Goal: Transaction & Acquisition: Purchase product/service

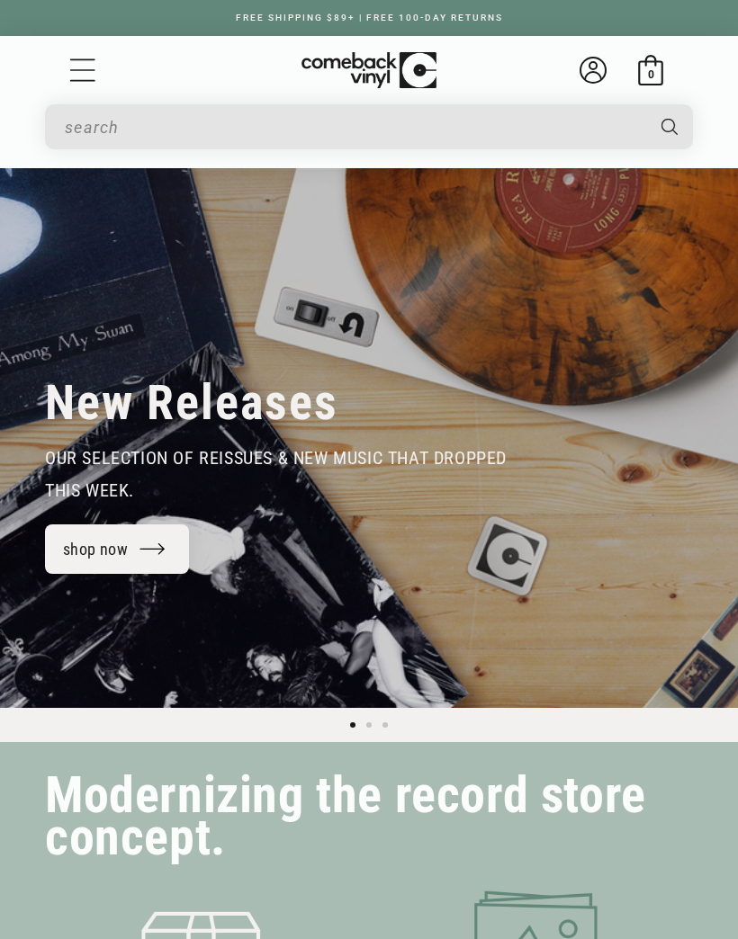
click at [663, 121] on icon "Search" at bounding box center [669, 127] width 16 height 16
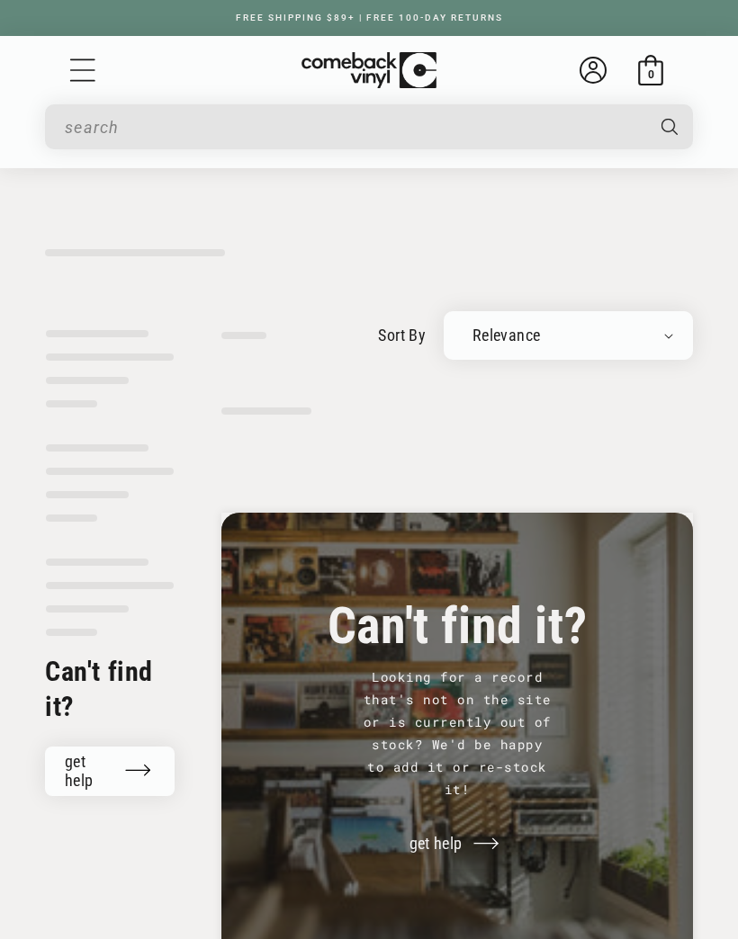
click at [225, 122] on input "When autocomplete results are available use up and down arrows to review and en…" at bounding box center [354, 127] width 578 height 37
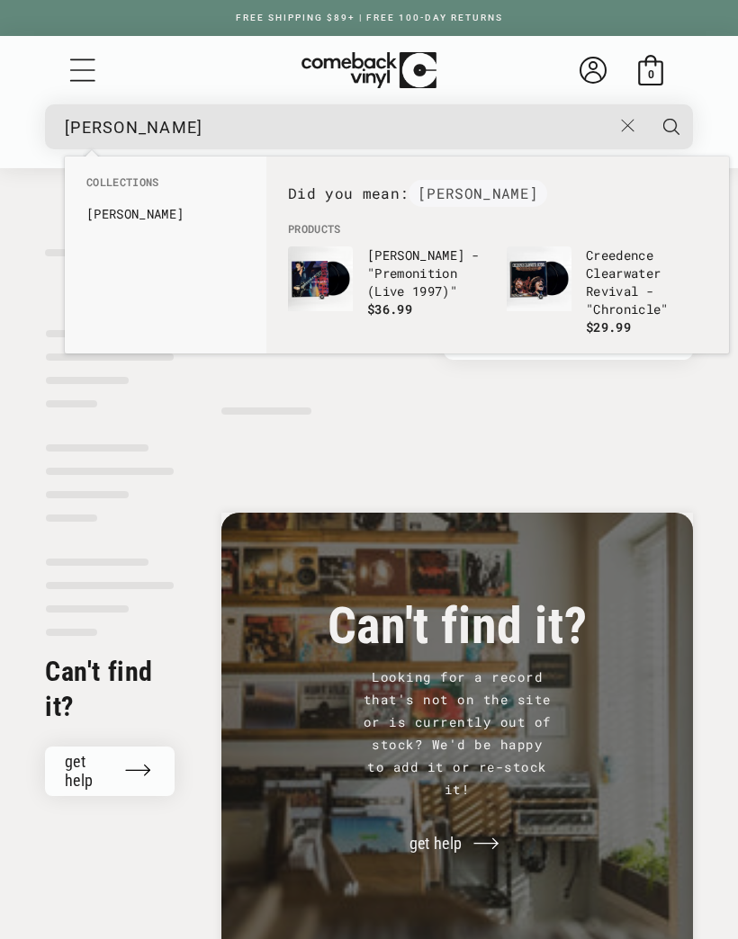
type input "fogarty"
click at [632, 294] on p "Creedence Clearwater Revival - "Chronicle"" at bounding box center [646, 282] width 121 height 72
